Goal: Task Accomplishment & Management: Manage account settings

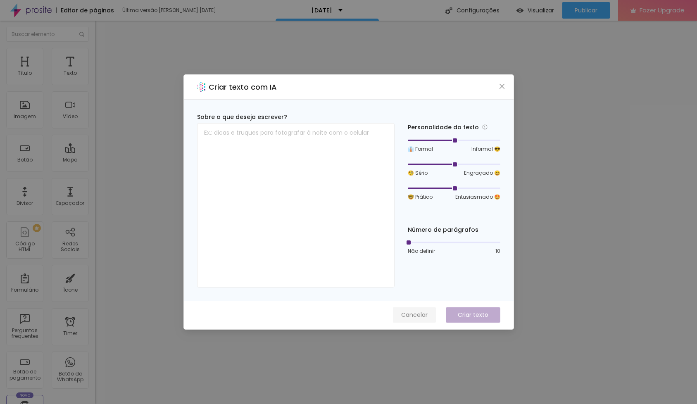
click at [406, 313] on span "Cancelar" at bounding box center [414, 315] width 26 height 9
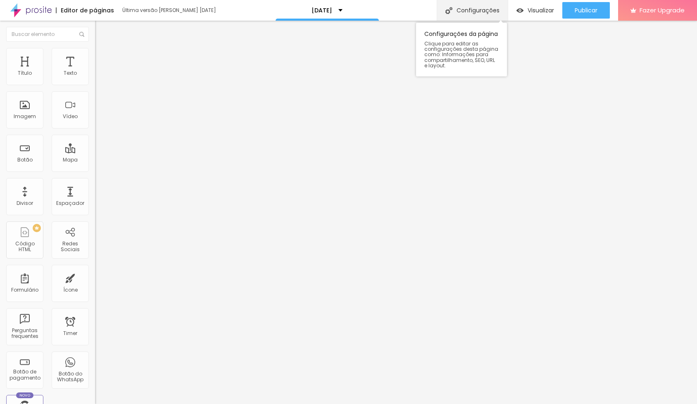
click at [462, 10] on div "Configurações" at bounding box center [472, 10] width 71 height 21
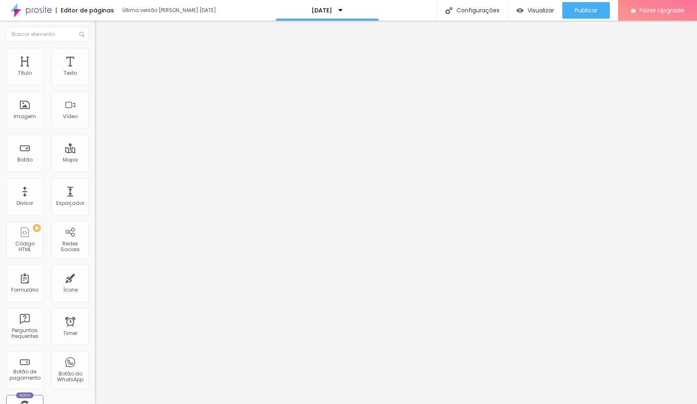
click at [95, 82] on div "Estrela guia" at bounding box center [142, 75] width 95 height 14
click at [103, 63] on span "Avançado" at bounding box center [116, 60] width 27 height 7
click at [95, 55] on li "Conteúdo" at bounding box center [142, 50] width 95 height 8
click at [95, 88] on span at bounding box center [97, 84] width 5 height 7
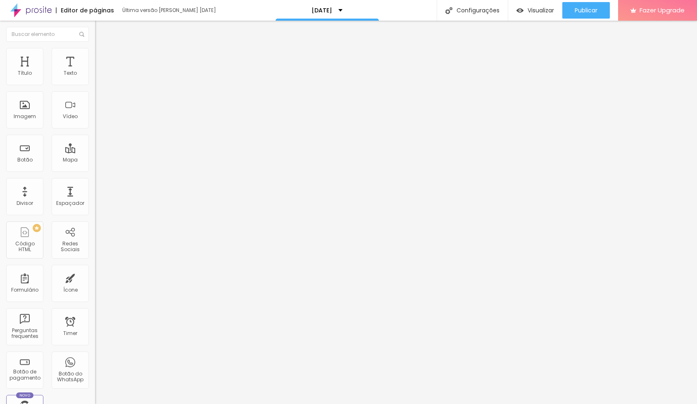
click at [95, 296] on div "Editar Botão de pagamento Conteúdo Avançado Botão de pagamento Estrela guia" at bounding box center [142, 213] width 95 height 384
click at [95, 86] on img at bounding box center [97, 84] width 5 height 5
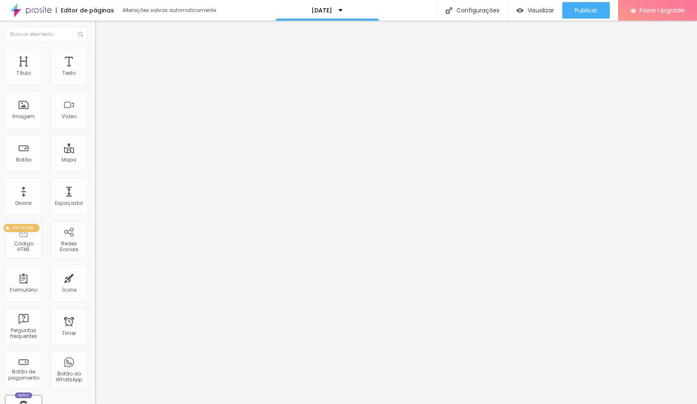
drag, startPoint x: 26, startPoint y: 241, endPoint x: 16, endPoint y: 256, distance: 18.1
click at [16, 256] on div "PREMIUM Código HTML" at bounding box center [23, 240] width 37 height 37
click at [95, 130] on span "Normal" at bounding box center [104, 126] width 19 height 7
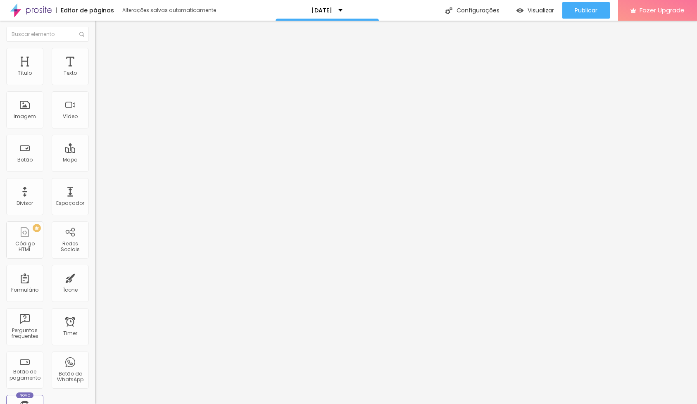
click at [103, 57] on span "Estilo" at bounding box center [109, 53] width 13 height 7
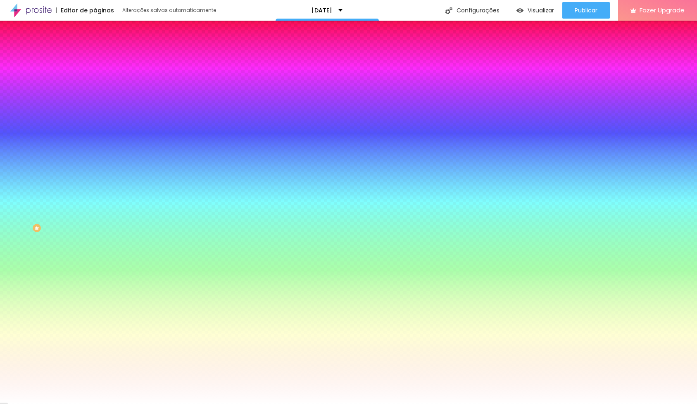
click at [95, 79] on div at bounding box center [142, 79] width 95 height 0
click at [54, 101] on div at bounding box center [348, 202] width 697 height 404
type input "#D43D3D"
drag, startPoint x: 34, startPoint y: 126, endPoint x: 50, endPoint y: 104, distance: 27.2
click at [50, 104] on div at bounding box center [348, 202] width 697 height 404
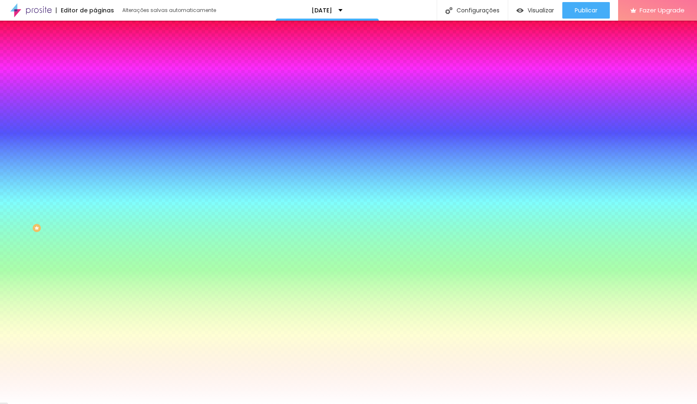
click at [95, 79] on div at bounding box center [142, 79] width 95 height 0
click at [95, 103] on button "button" at bounding box center [101, 105] width 12 height 9
click at [60, 404] on div at bounding box center [348, 404] width 697 height 0
click at [95, 281] on div at bounding box center [142, 281] width 95 height 0
type input "#FFFFFF"
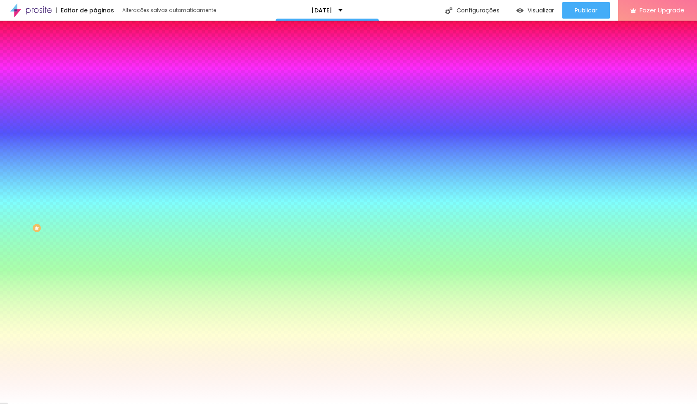
drag, startPoint x: 48, startPoint y: 202, endPoint x: 7, endPoint y: 184, distance: 45.0
click at [95, 267] on div "Cor de fundo Voltar ao padrão #FFFFFF" at bounding box center [142, 278] width 95 height 23
click at [95, 304] on div at bounding box center [142, 304] width 95 height 0
type input "#FFFFFF"
drag, startPoint x: 54, startPoint y: 220, endPoint x: 13, endPoint y: 204, distance: 44.0
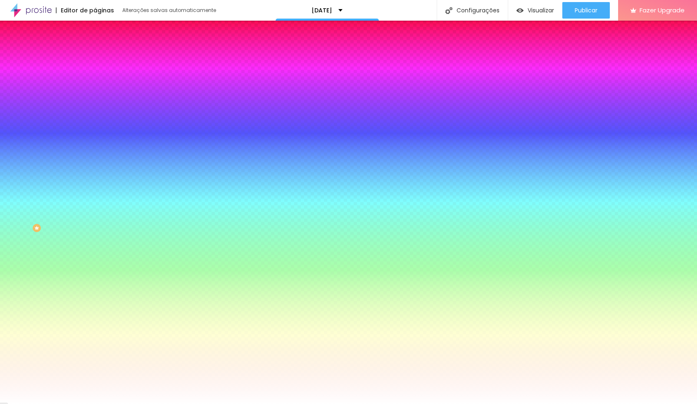
click at [95, 312] on div at bounding box center [142, 312] width 95 height 0
click at [95, 304] on input "#FFFFFF" at bounding box center [144, 308] width 99 height 8
click at [95, 304] on div at bounding box center [142, 304] width 95 height 0
drag, startPoint x: 85, startPoint y: 267, endPoint x: 79, endPoint y: 283, distance: 16.9
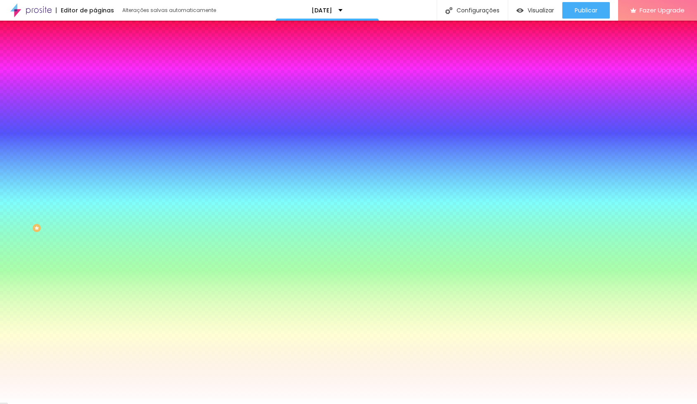
click at [95, 283] on div "Editar Botão Conteúdo Estilo Avançado Cor de fundo Voltar ao padrão #D43D3D Tip…" at bounding box center [142, 213] width 95 height 384
click at [95, 257] on div "Editar Botão Conteúdo Estilo Avançado Cor de fundo Voltar ao padrão #D43D3D Tip…" at bounding box center [142, 213] width 95 height 384
click at [98, 103] on icon "button" at bounding box center [100, 105] width 5 height 5
type input "#FFFFFF"
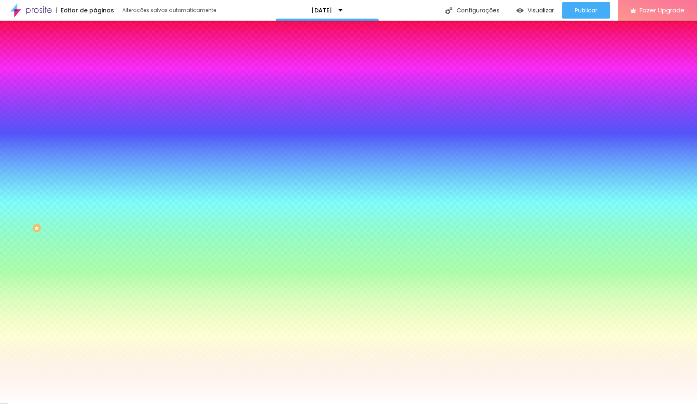
drag, startPoint x: 155, startPoint y: 225, endPoint x: 110, endPoint y: 195, distance: 54.5
click at [55, 404] on div at bounding box center [348, 404] width 697 height 0
click at [103, 58] on span "Avançado" at bounding box center [116, 61] width 27 height 7
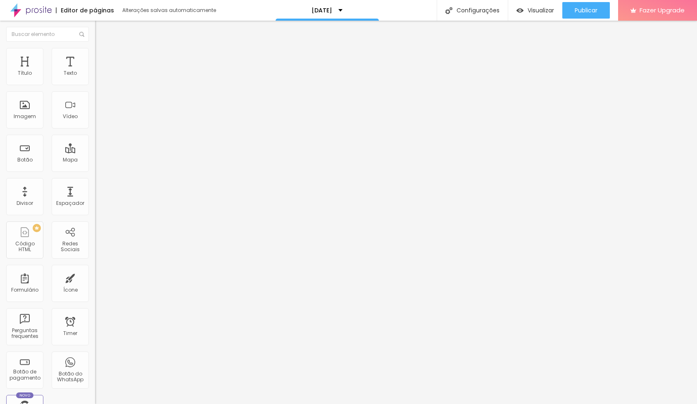
click at [103, 57] on span "Estilo" at bounding box center [109, 53] width 13 height 7
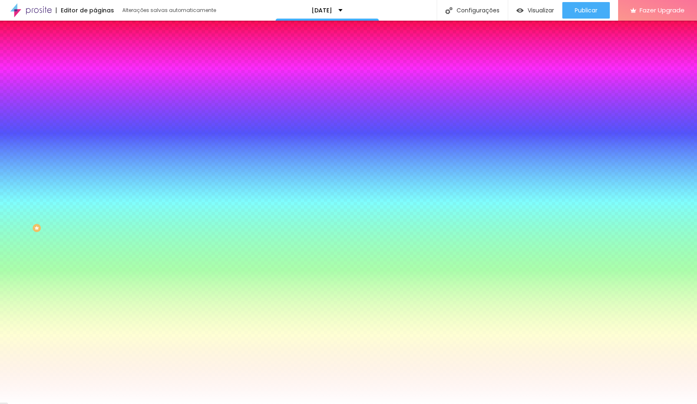
click at [103, 49] on span "Conteúdo" at bounding box center [116, 45] width 26 height 7
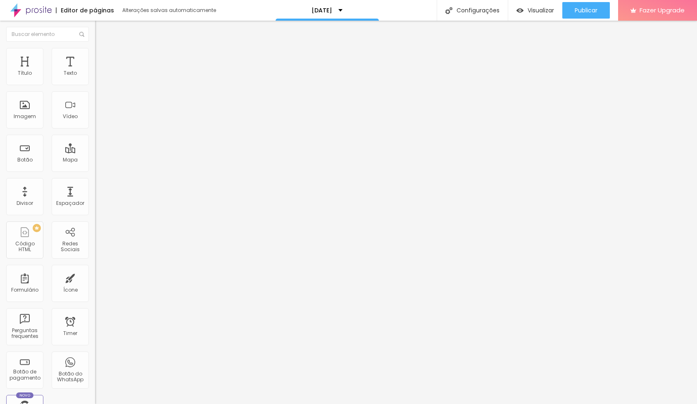
click at [95, 170] on input "https://" at bounding box center [144, 166] width 99 height 8
paste input "[URL][DOMAIN_NAME]"
type input "https://[URL][DOMAIN_NAME]"
click at [95, 78] on input "Click me" at bounding box center [144, 73] width 99 height 8
type input "C"
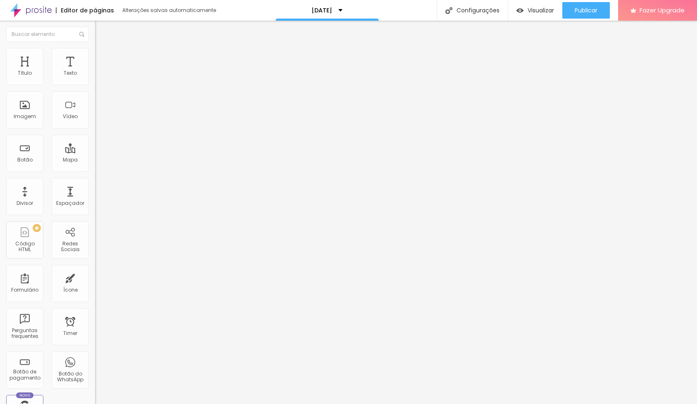
type input "Reserve sua data"
click at [103, 57] on span "Estilo" at bounding box center [109, 53] width 13 height 7
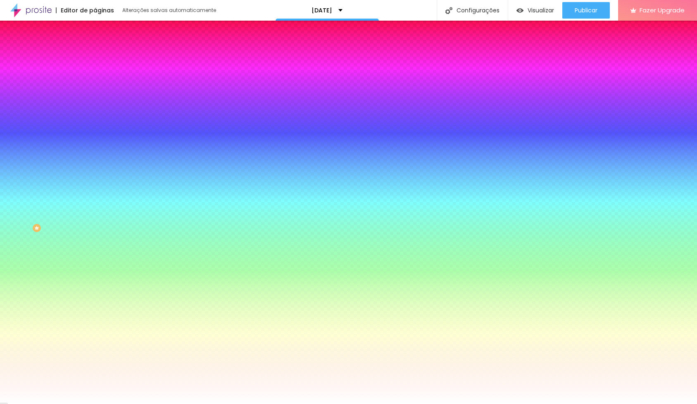
click at [95, 101] on button "button" at bounding box center [101, 105] width 12 height 9
select select "Actor-Regular"
drag, startPoint x: 130, startPoint y: 160, endPoint x: 146, endPoint y: 158, distance: 16.2
type input "19"
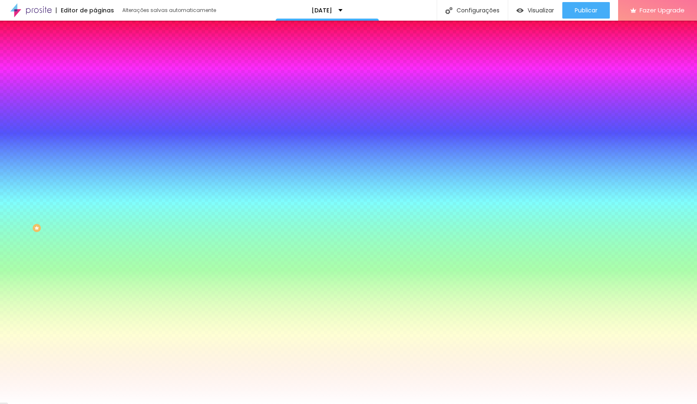
type input "19"
type input "20"
type input "21"
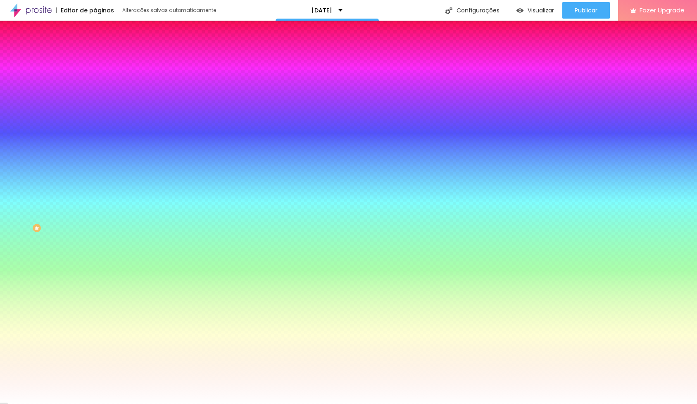
type input "20"
type input "19"
type input "18"
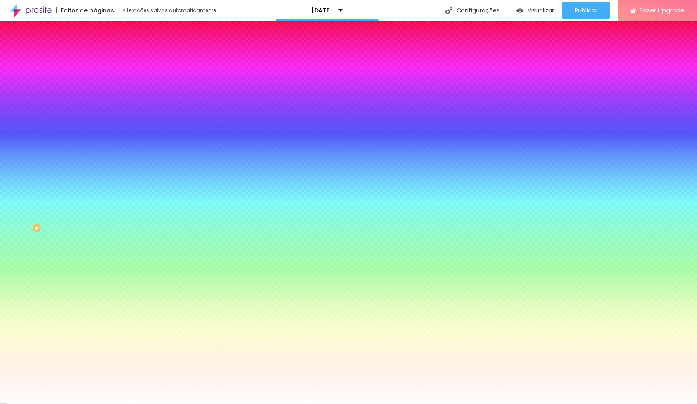
type input "18"
click at [128, 404] on div at bounding box center [348, 404] width 697 height 0
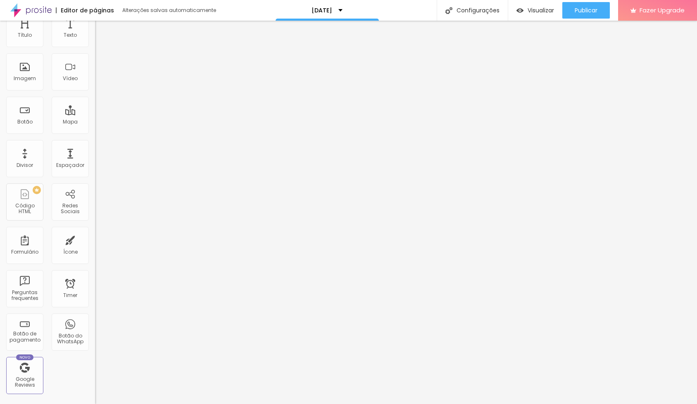
scroll to position [39, 0]
